Goal: Find specific page/section: Find specific page/section

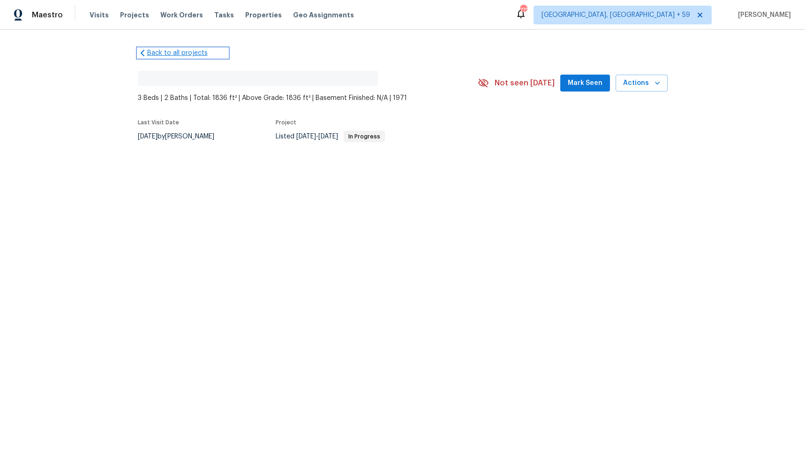
click at [166, 49] on link "Back to all projects" at bounding box center [183, 52] width 90 height 9
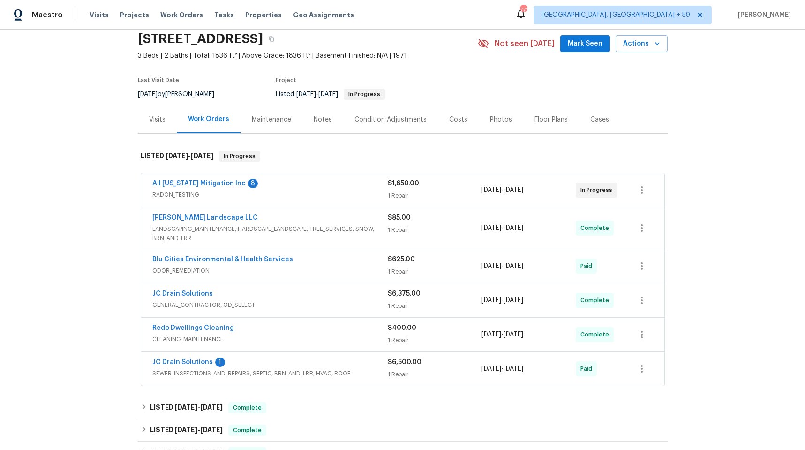
scroll to position [43, 0]
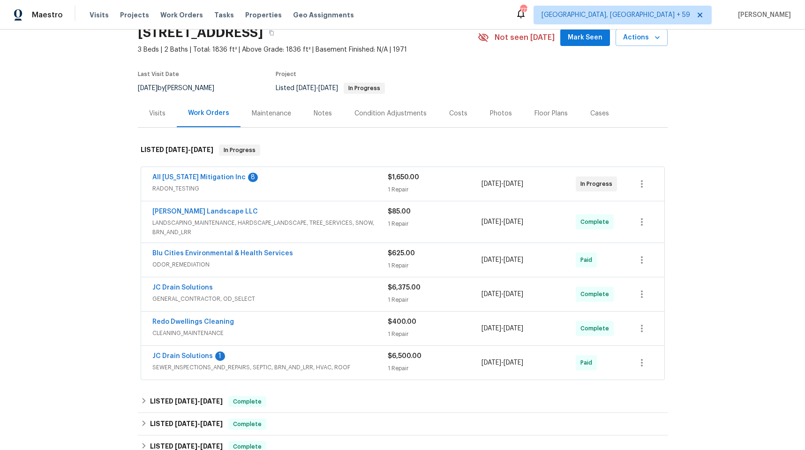
click at [272, 325] on div "Redo Dwellings Cleaning" at bounding box center [269, 322] width 235 height 11
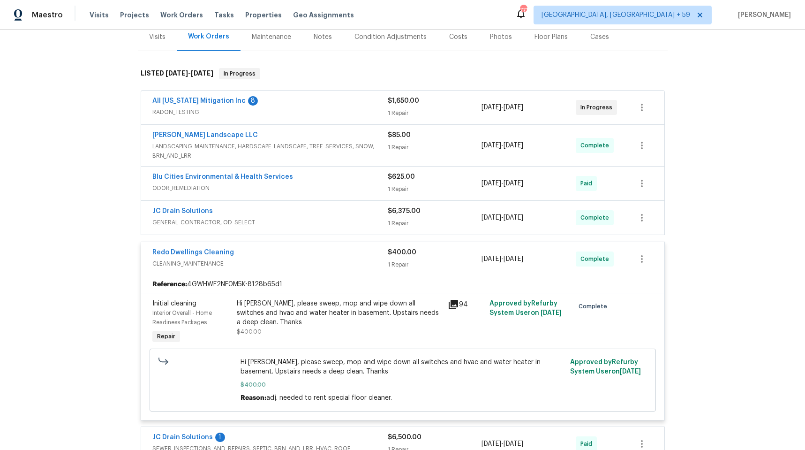
scroll to position [125, 0]
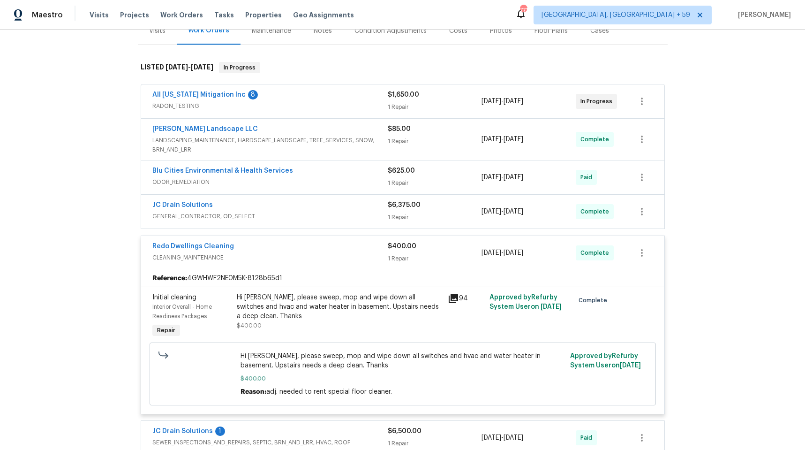
click at [88, 114] on div "Back to all projects [STREET_ADDRESS] 3 Beds | 2 Baths | Total: 1836 ft² | Abov…" at bounding box center [402, 240] width 805 height 420
